Goal: Find specific page/section: Find specific page/section

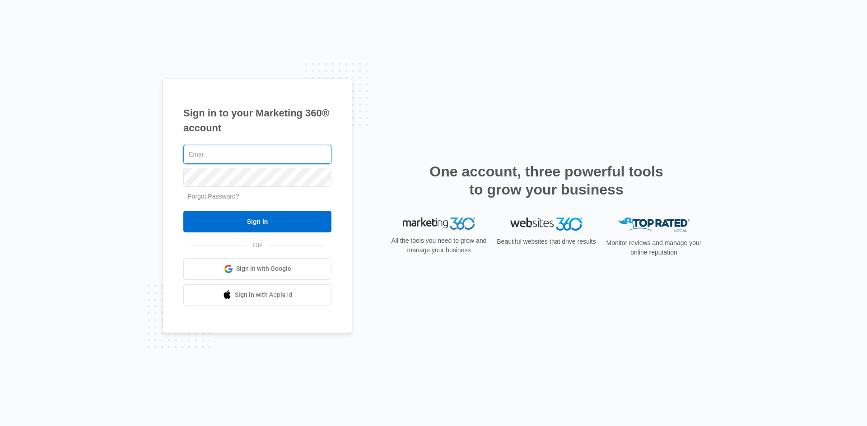
type input "[PERSON_NAME][EMAIL_ADDRESS][PERSON_NAME][DOMAIN_NAME]"
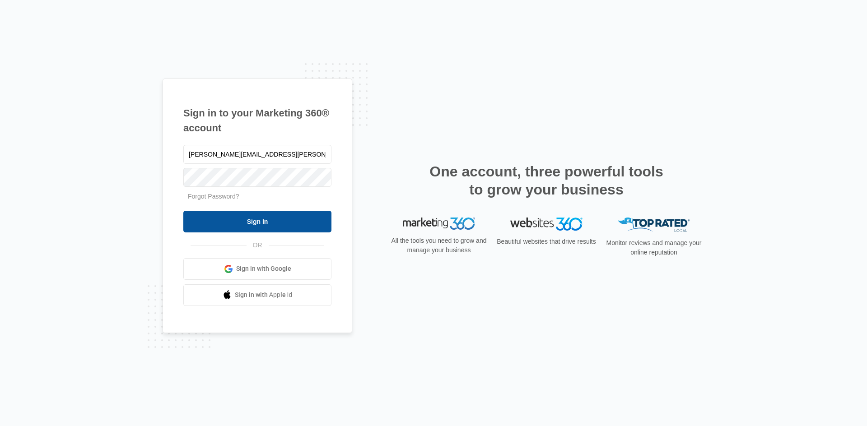
click at [276, 219] on input "Sign In" at bounding box center [257, 222] width 148 height 22
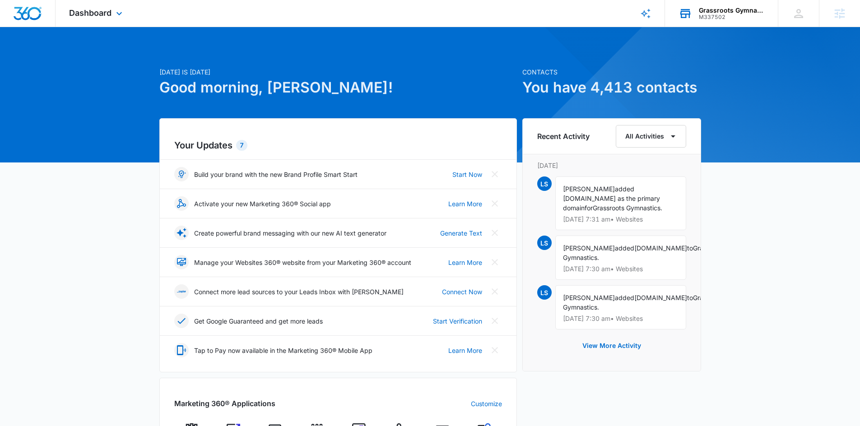
click at [685, 9] on icon at bounding box center [686, 14] width 14 height 14
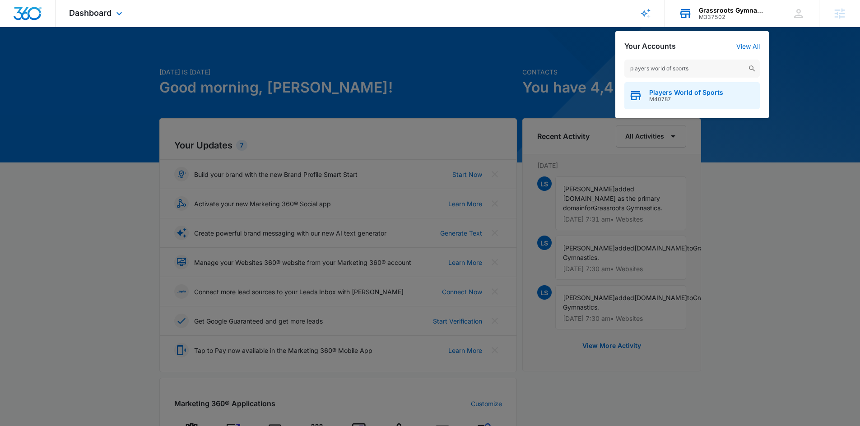
type input "players world of sports"
click at [659, 89] on span "Players World of Sports" at bounding box center [686, 92] width 74 height 7
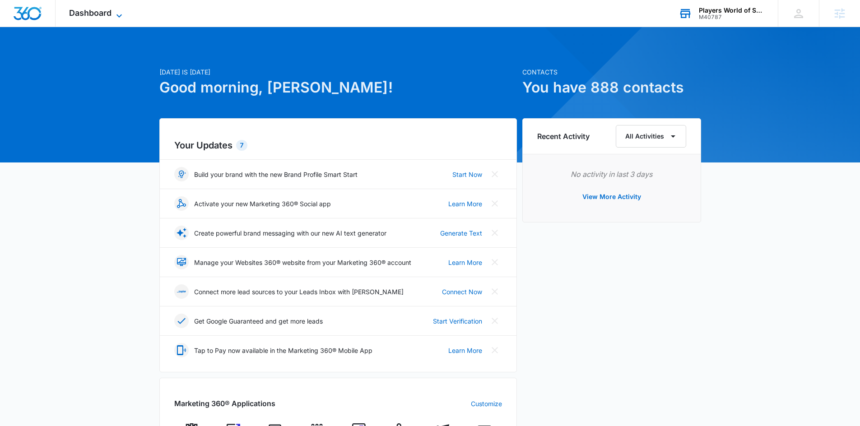
click at [120, 10] on icon at bounding box center [119, 15] width 11 height 11
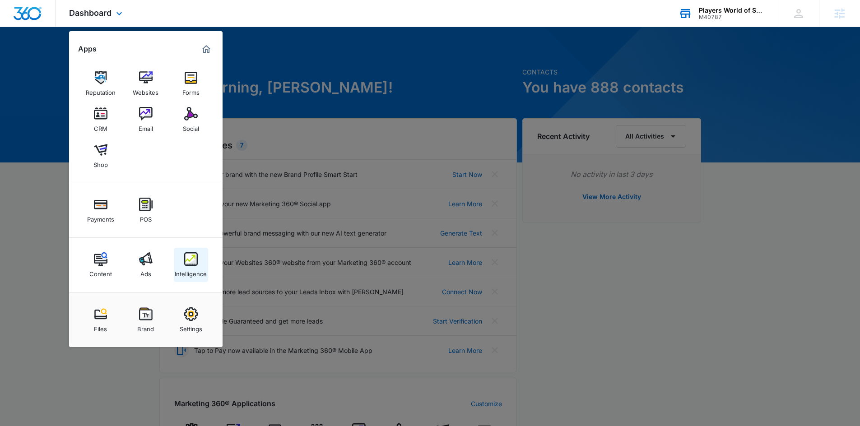
click at [186, 251] on link "Intelligence" at bounding box center [191, 265] width 34 height 34
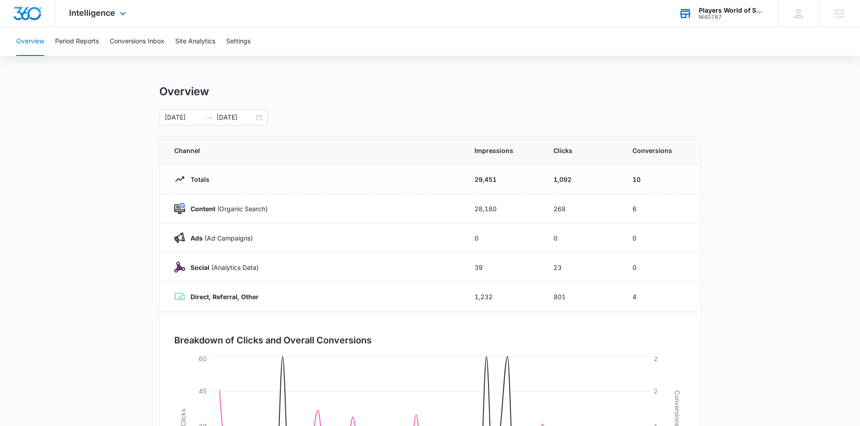
click at [106, 18] on div "Intelligence Apps Reputation Websites Forms CRM Email Social Shop Payments POS …" at bounding box center [99, 13] width 86 height 27
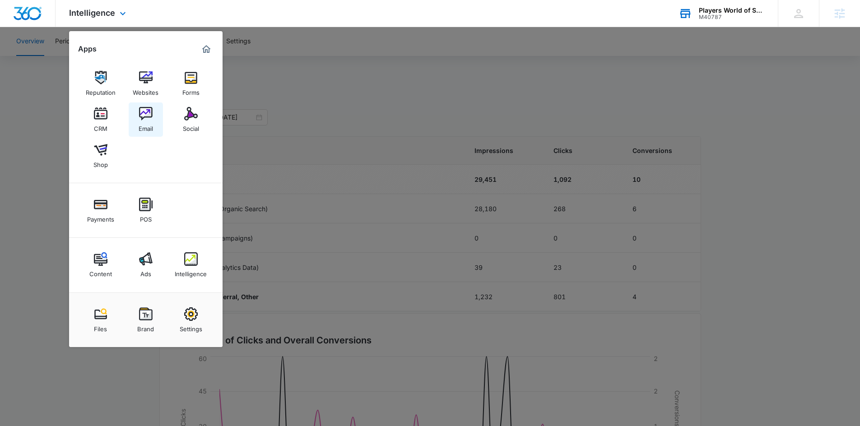
click at [154, 125] on link "Email" at bounding box center [146, 119] width 34 height 34
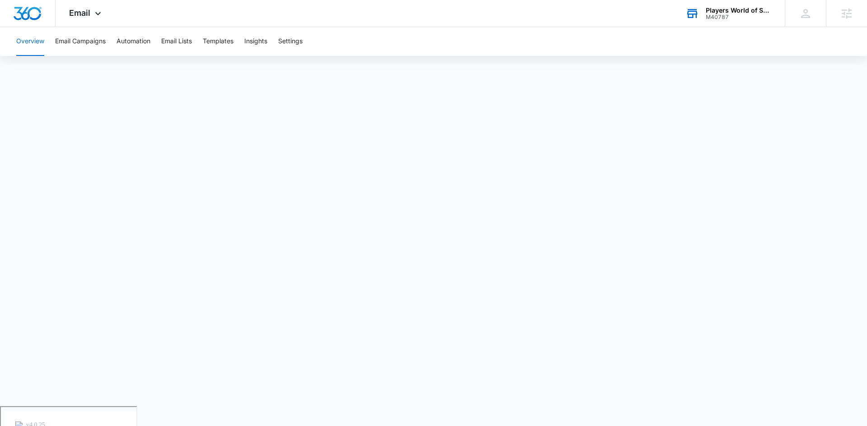
click at [730, 11] on div "Players World of Sports" at bounding box center [739, 10] width 66 height 7
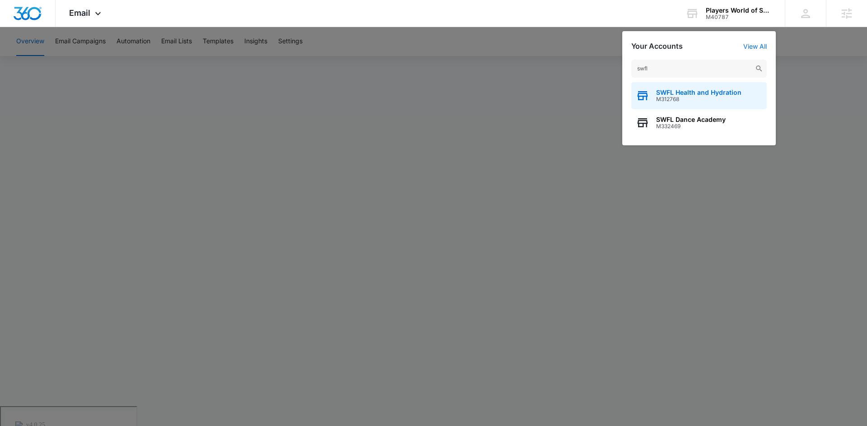
type input "swfl"
click at [698, 93] on span "SWFL Health and Hydration" at bounding box center [698, 92] width 85 height 7
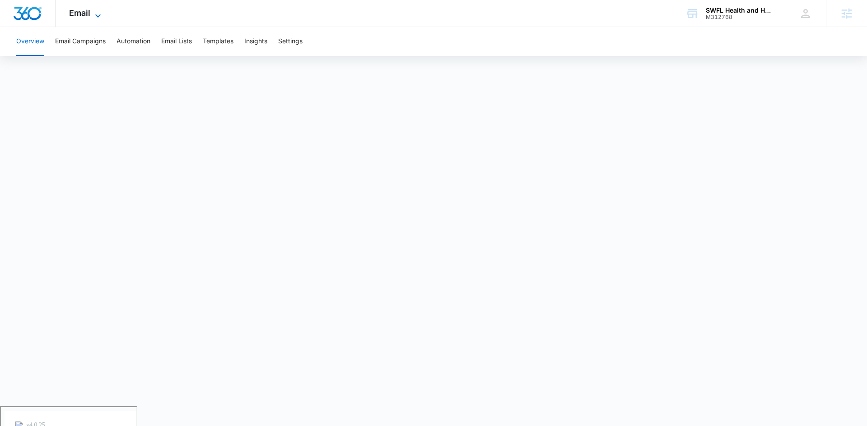
click at [100, 18] on icon at bounding box center [98, 15] width 11 height 11
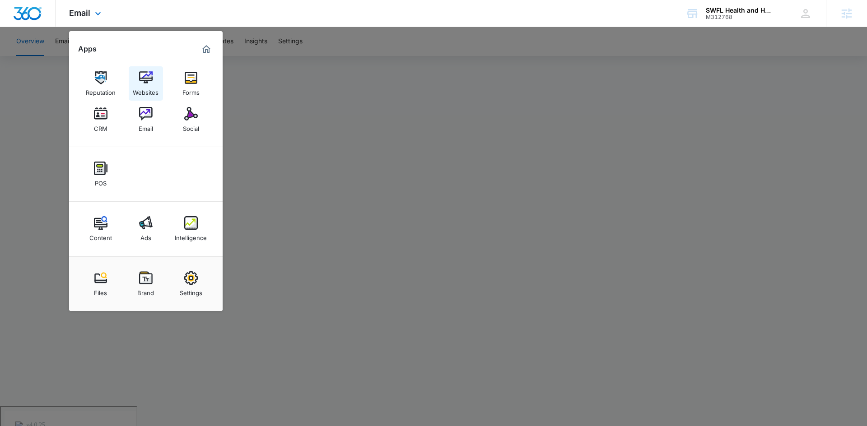
click at [144, 85] on div "Websites" at bounding box center [146, 90] width 26 height 12
